Goal: Transaction & Acquisition: Book appointment/travel/reservation

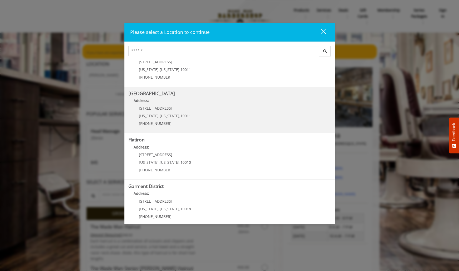
scroll to position [69, 0]
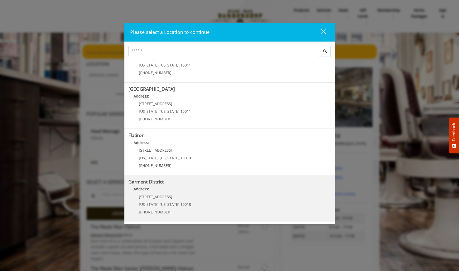
click at [166, 185] on District "Garment District Address: 1400 Broadway New York , New York , 10018 (212) 997-4…" at bounding box center [229, 198] width 202 height 38
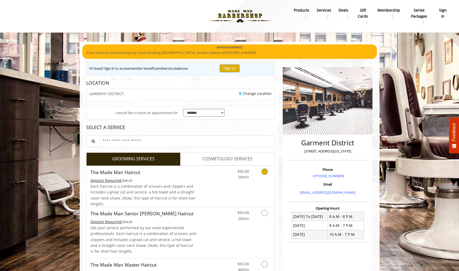
click at [266, 173] on icon "Grooming services" at bounding box center [264, 172] width 6 height 6
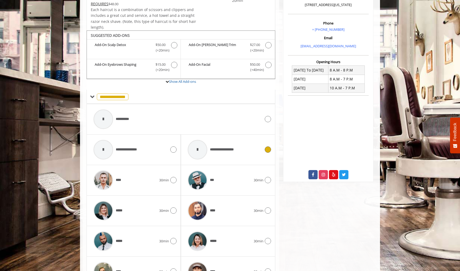
scroll to position [177, 0]
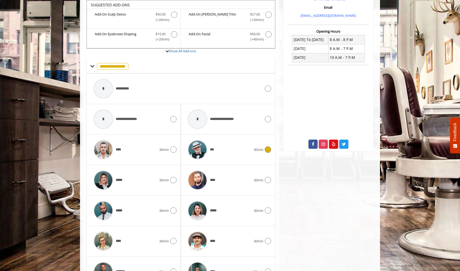
click at [236, 150] on div "***" at bounding box center [219, 149] width 68 height 25
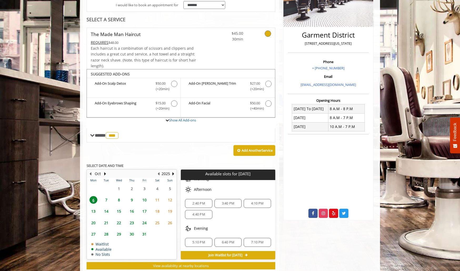
scroll to position [96, 0]
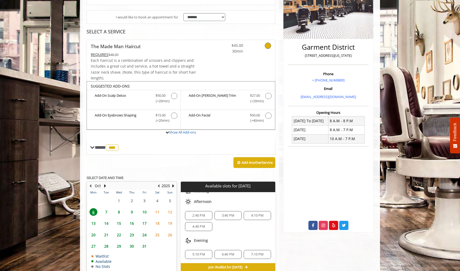
click at [119, 212] on span "8" at bounding box center [119, 212] width 8 height 8
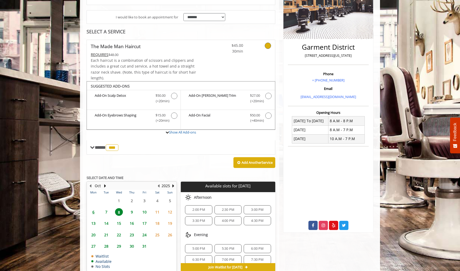
scroll to position [0, 0]
click at [93, 222] on span "13" at bounding box center [93, 224] width 8 height 8
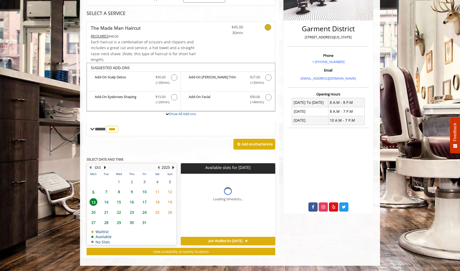
scroll to position [122, 0]
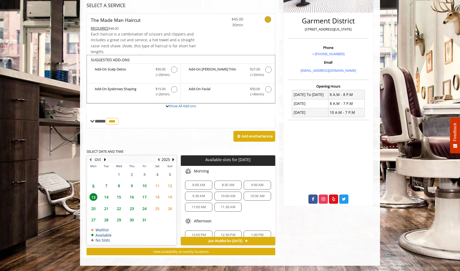
click at [94, 185] on span "6" at bounding box center [93, 186] width 8 height 8
